Goal: Information Seeking & Learning: Learn about a topic

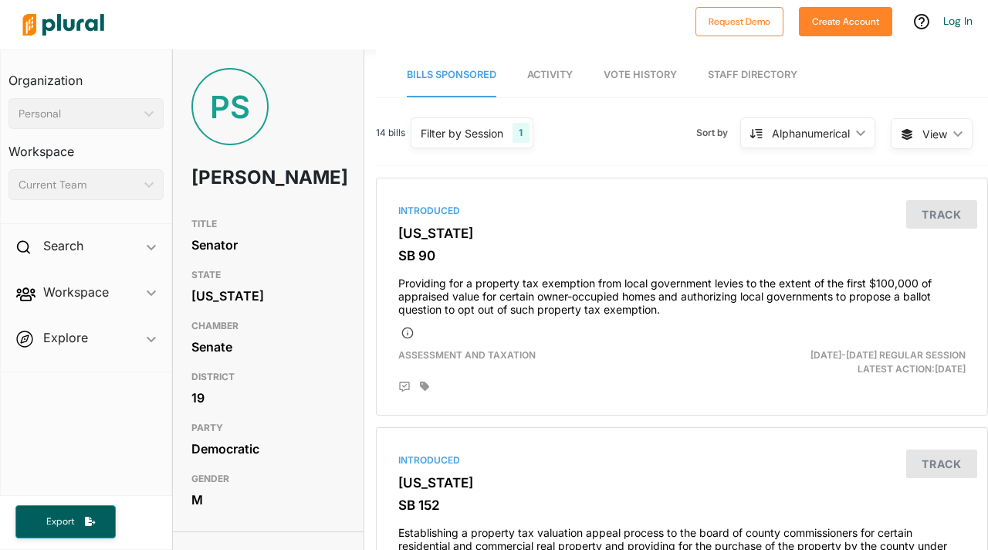
click at [541, 71] on span "Activity" at bounding box center [550, 75] width 46 height 12
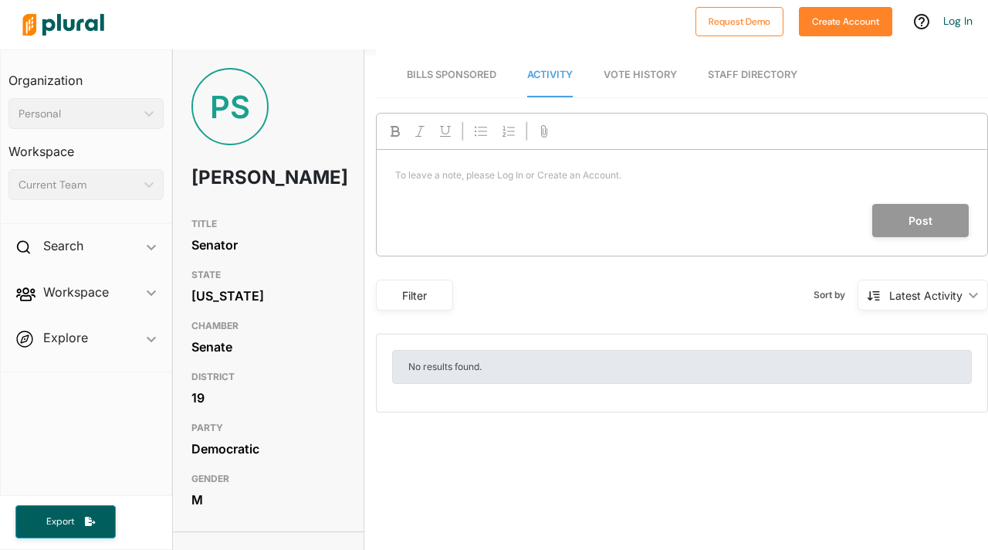
click at [617, 71] on span "Vote History" at bounding box center [640, 75] width 73 height 12
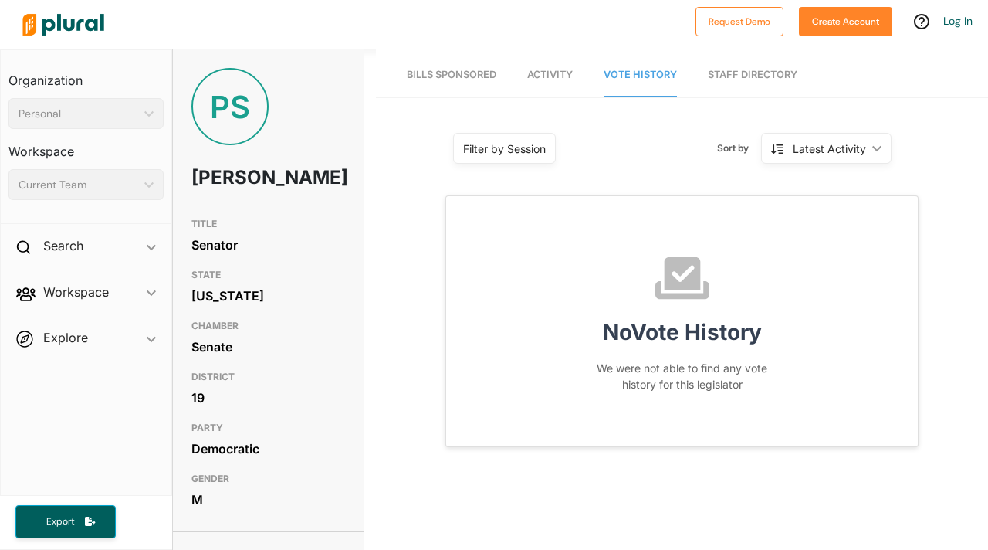
click at [708, 74] on link "Staff Directory" at bounding box center [753, 75] width 90 height 44
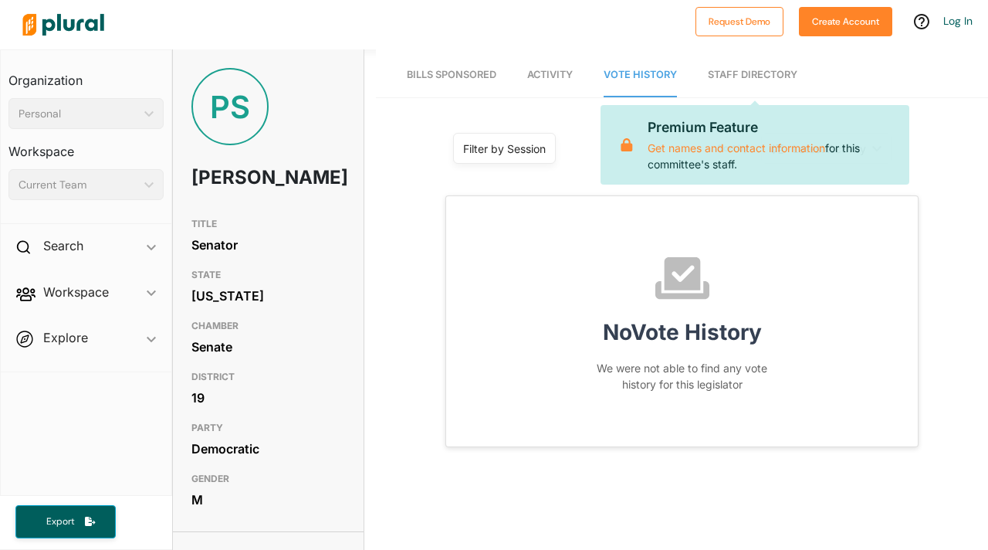
click at [452, 69] on span "Bills Sponsored" at bounding box center [452, 75] width 90 height 12
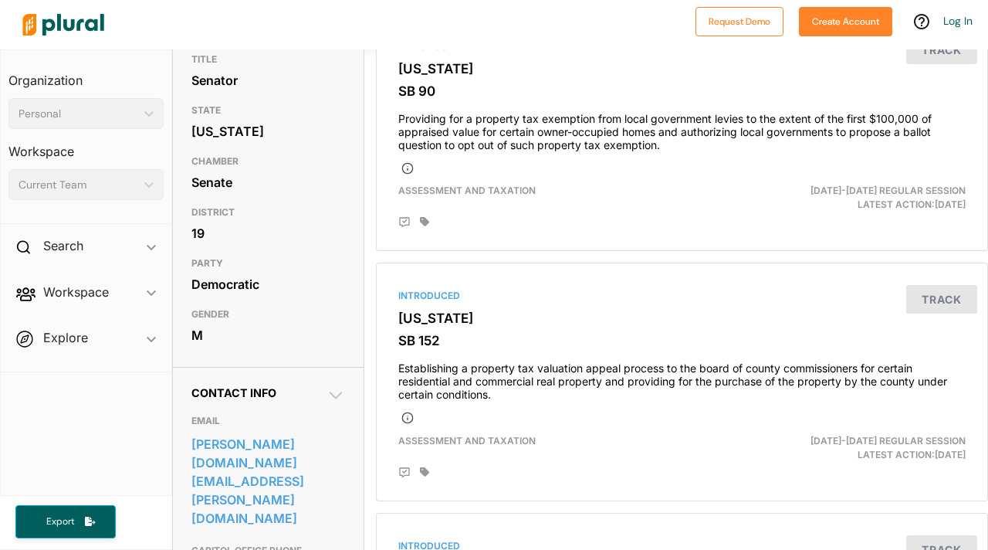
scroll to position [173, 0]
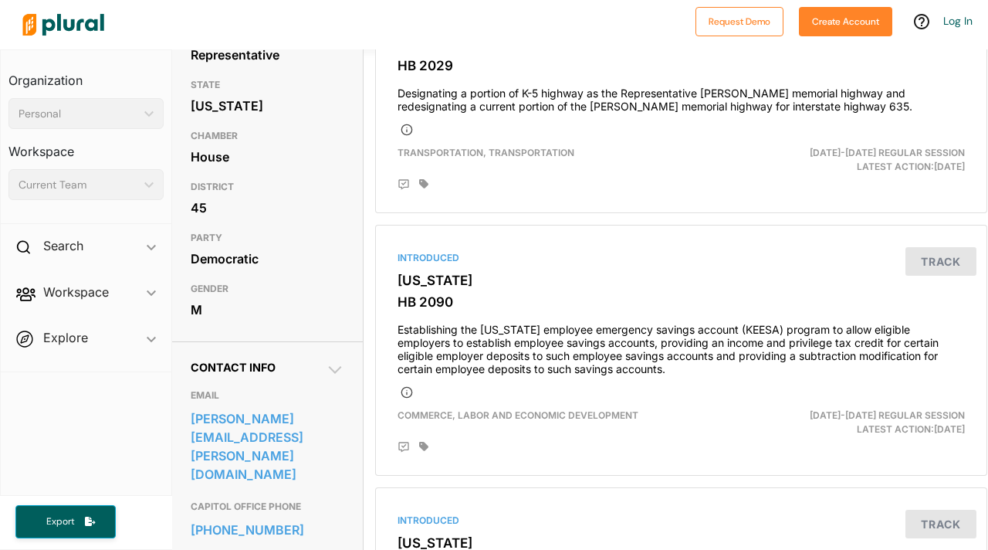
scroll to position [0, 1]
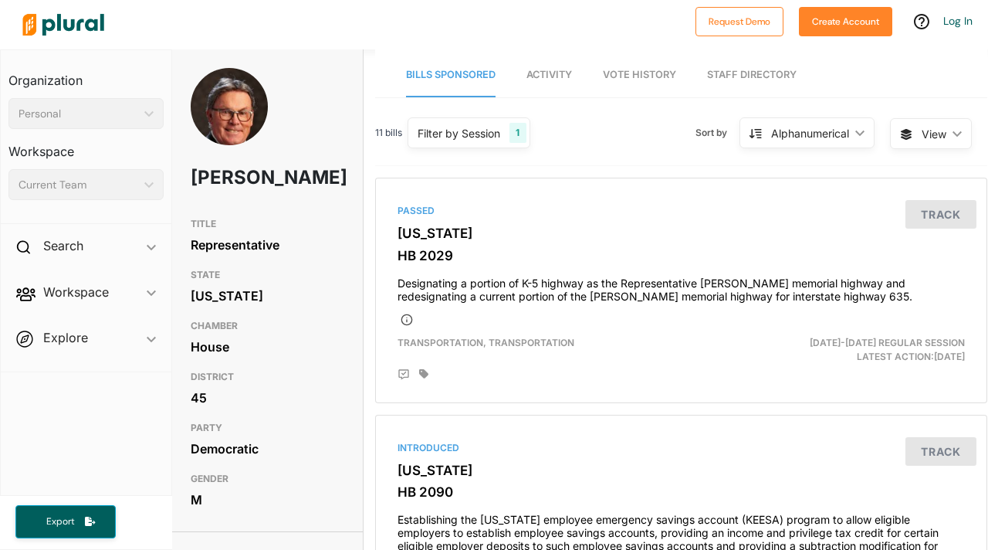
click at [583, 77] on nav "Bills Sponsored Activity Vote History Staff Directory" at bounding box center [681, 73] width 612 height 48
click at [570, 76] on span "Activity" at bounding box center [549, 75] width 46 height 12
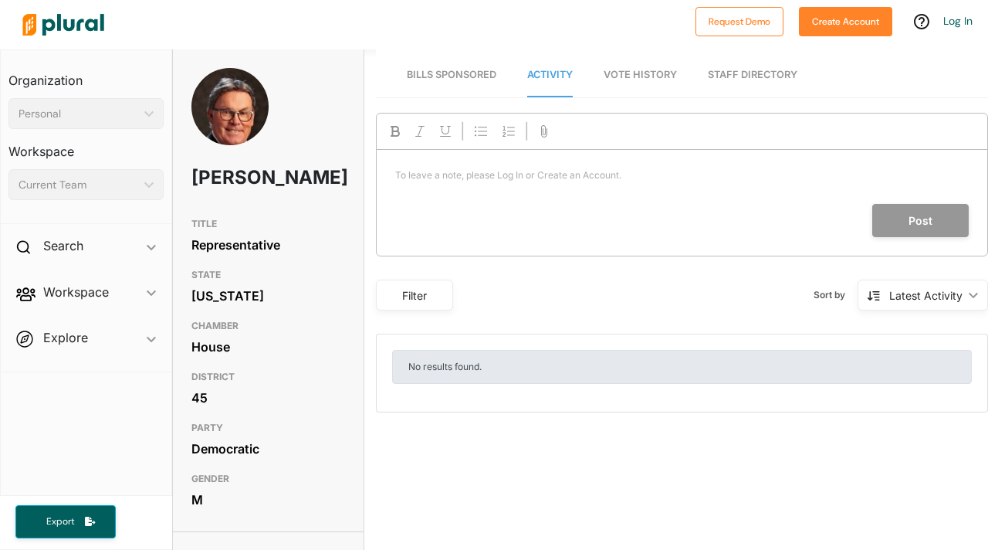
click at [602, 75] on nav "Bills Sponsored Activity Vote History Staff Directory" at bounding box center [682, 73] width 612 height 48
click at [644, 74] on span "Vote History" at bounding box center [640, 75] width 73 height 12
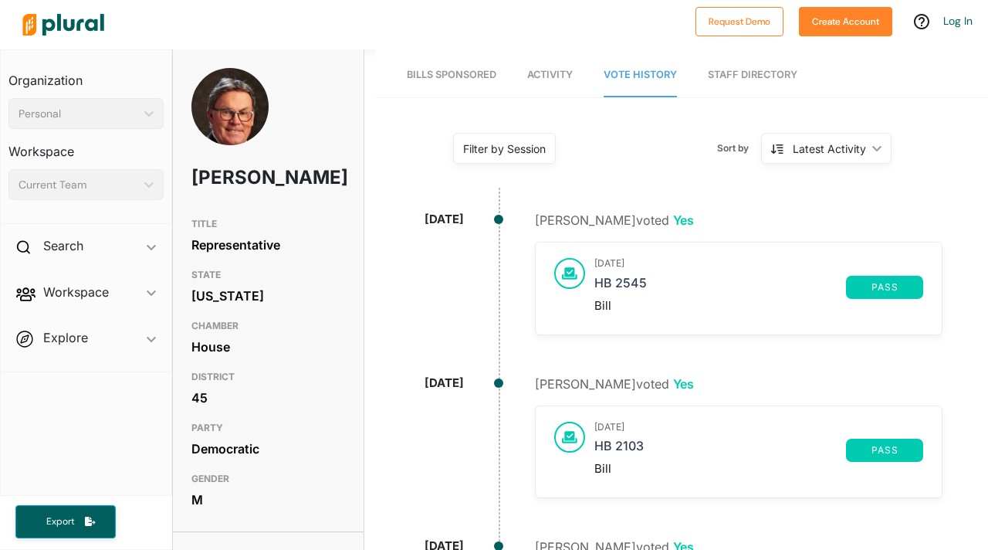
click at [746, 81] on link "Staff Directory" at bounding box center [753, 75] width 90 height 44
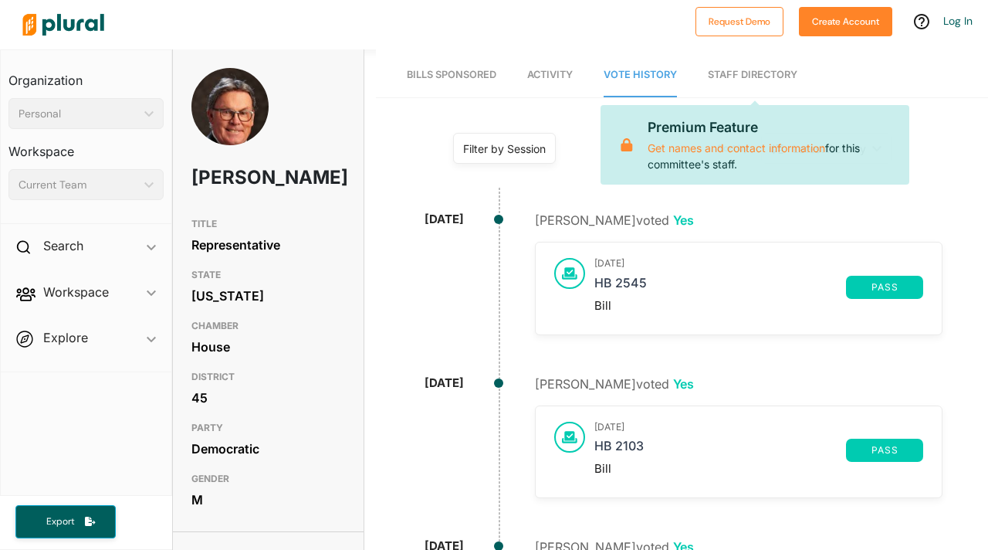
click at [417, 67] on link "Bills Sponsored" at bounding box center [452, 75] width 90 height 44
